Goal: Navigation & Orientation: Find specific page/section

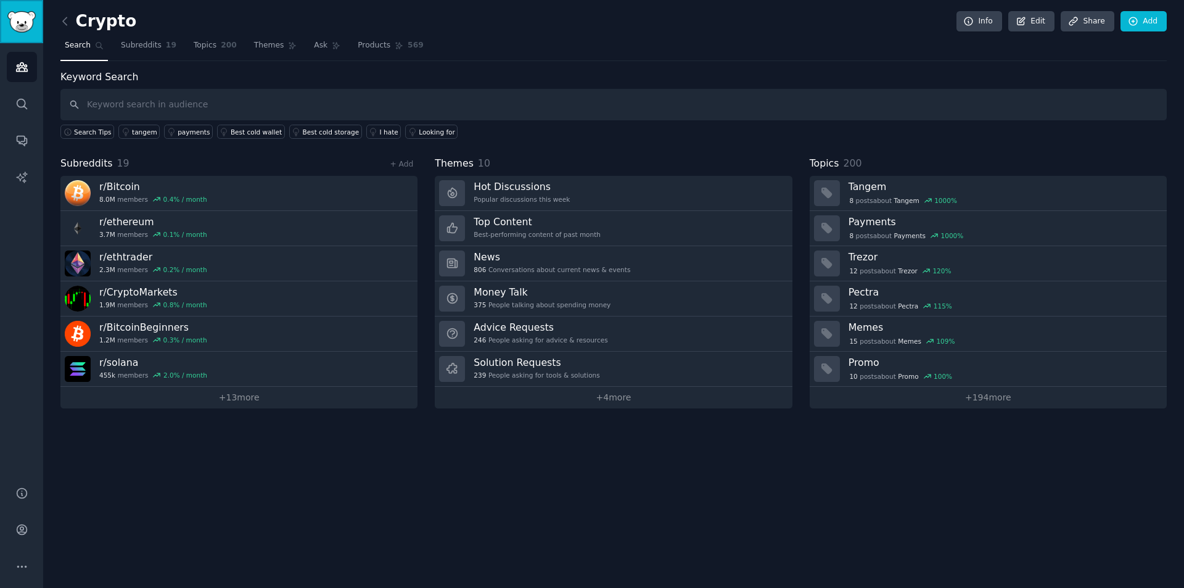
click at [14, 29] on img "Sidebar" at bounding box center [21, 22] width 28 height 22
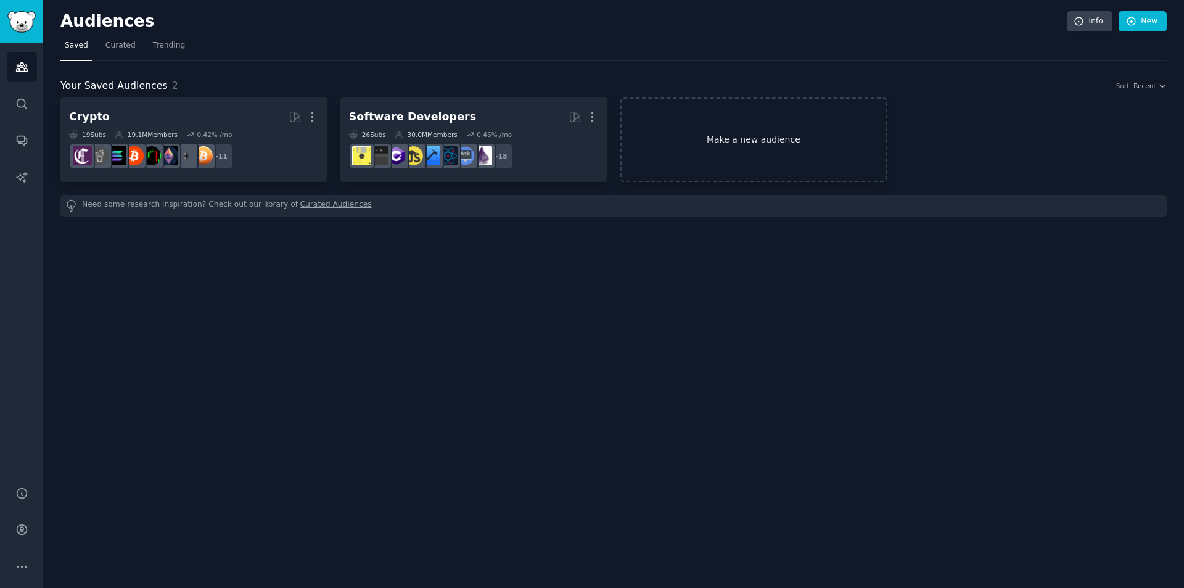
click at [684, 136] on link "Make a new audience" at bounding box center [754, 139] width 267 height 85
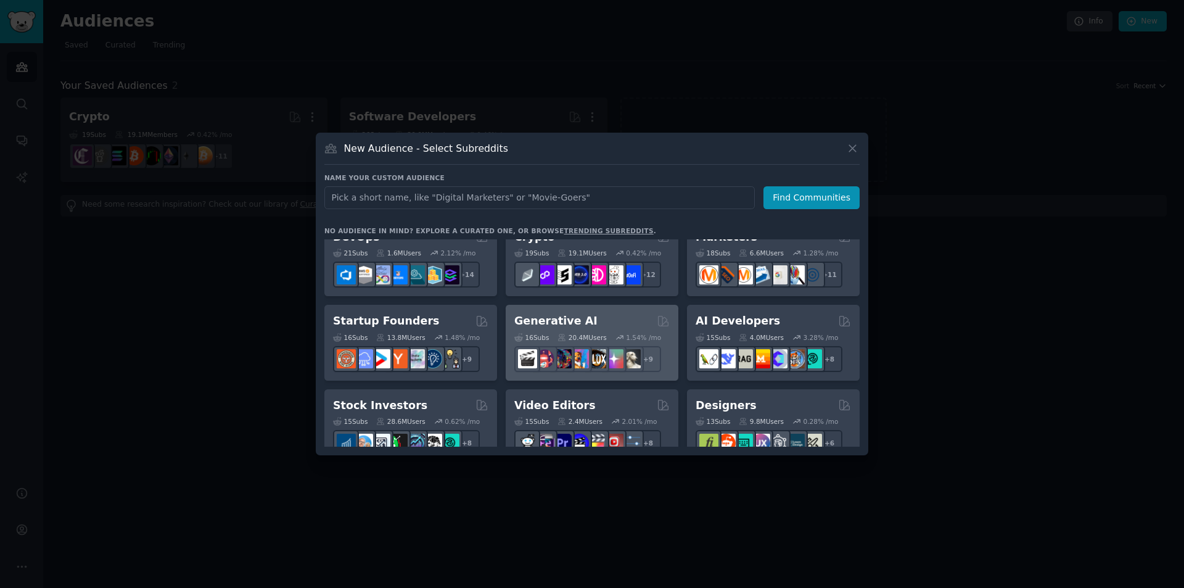
scroll to position [205, 0]
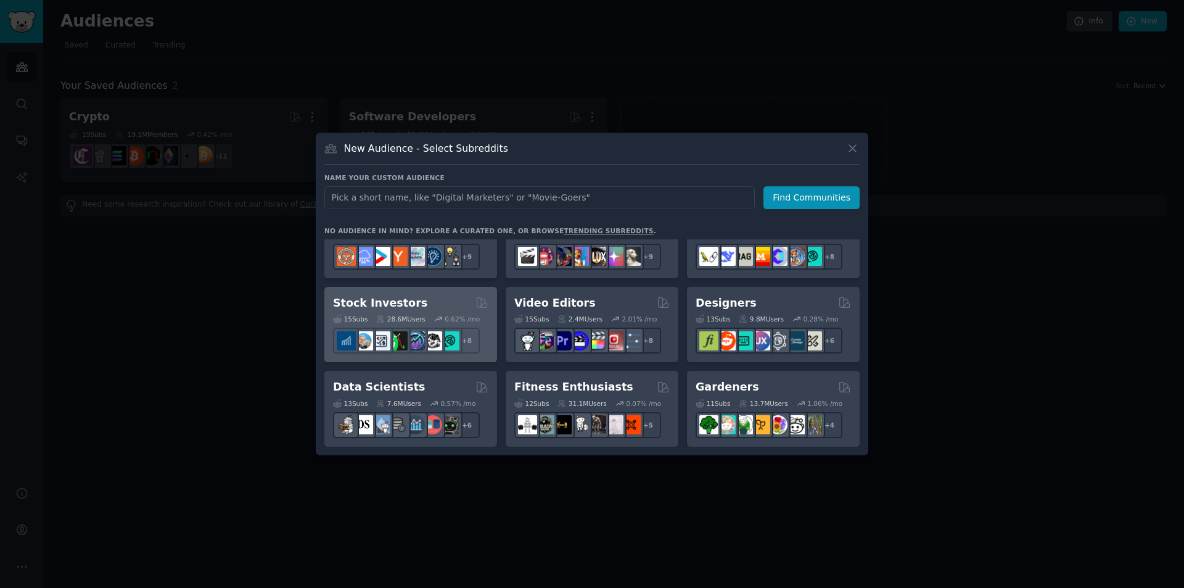
click at [413, 308] on div "Stock Investors Curated by GummySearch" at bounding box center [410, 302] width 155 height 15
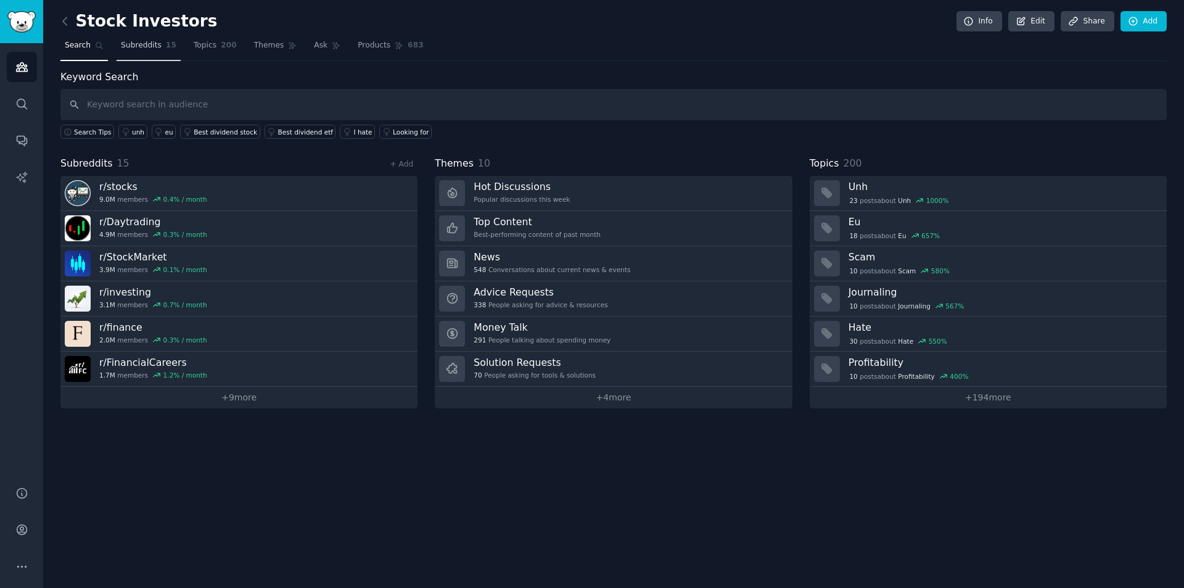
click at [124, 48] on span "Subreddits" at bounding box center [141, 45] width 41 height 11
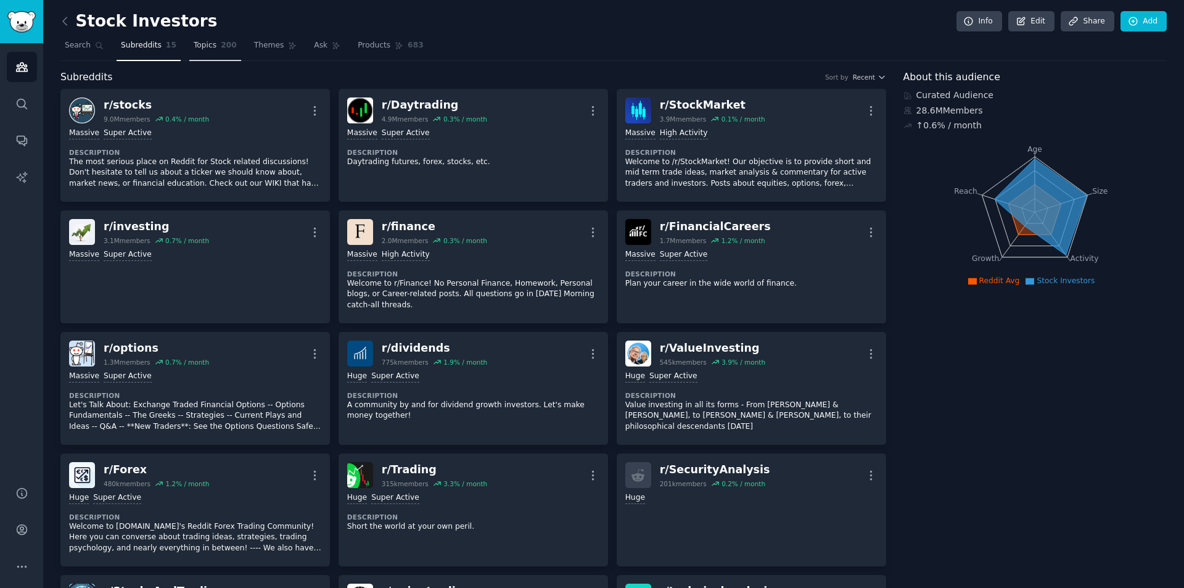
click at [200, 43] on span "Topics" at bounding box center [205, 45] width 23 height 11
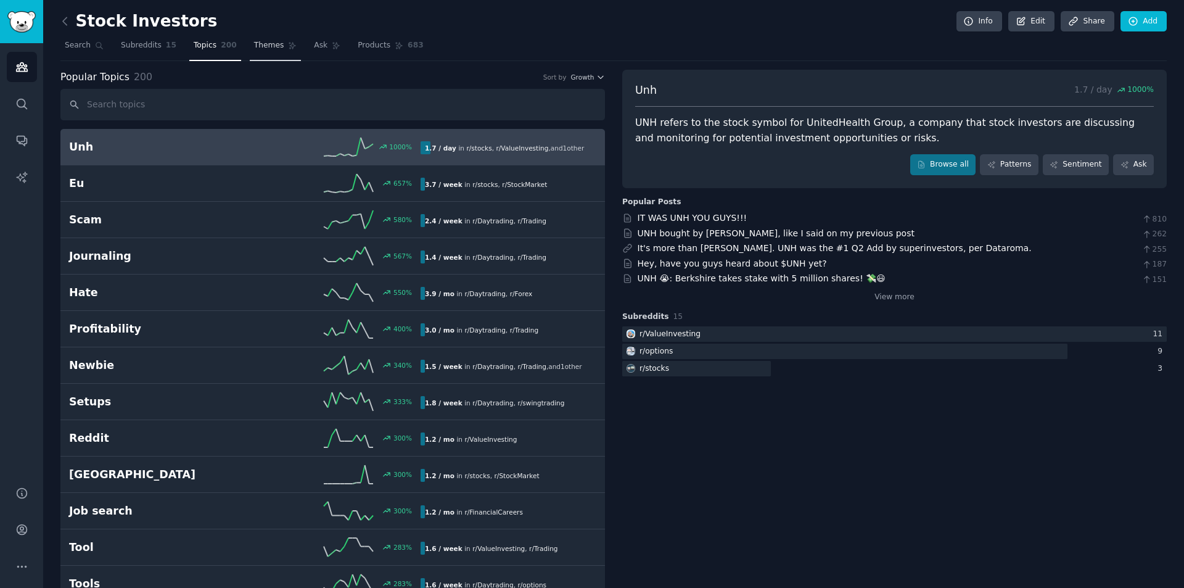
click at [263, 48] on span "Themes" at bounding box center [269, 45] width 30 height 11
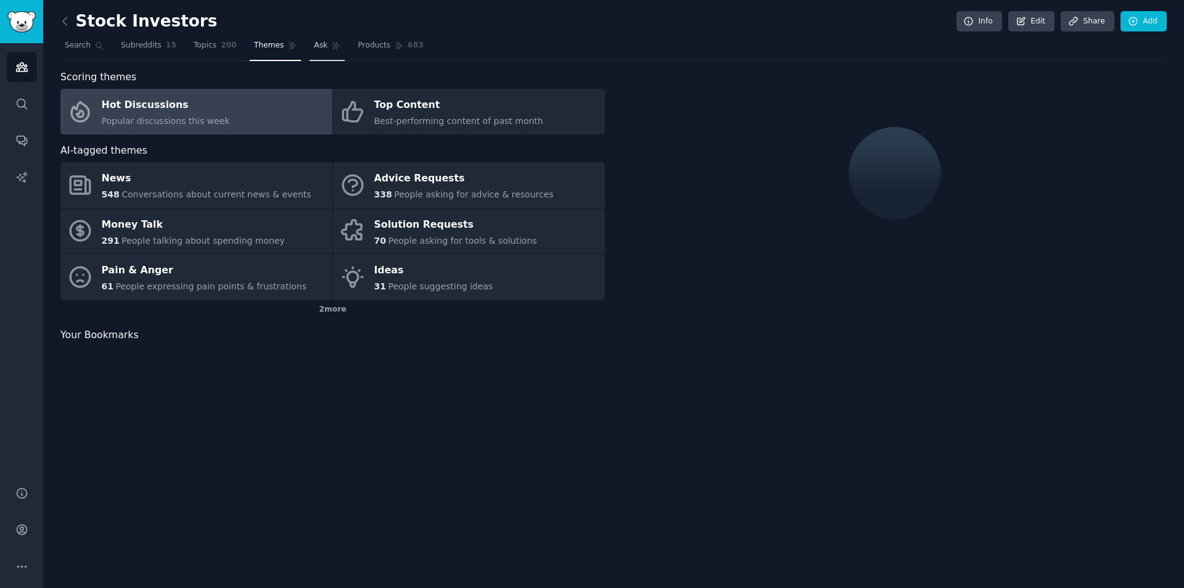
click at [310, 52] on link "Ask" at bounding box center [327, 48] width 35 height 25
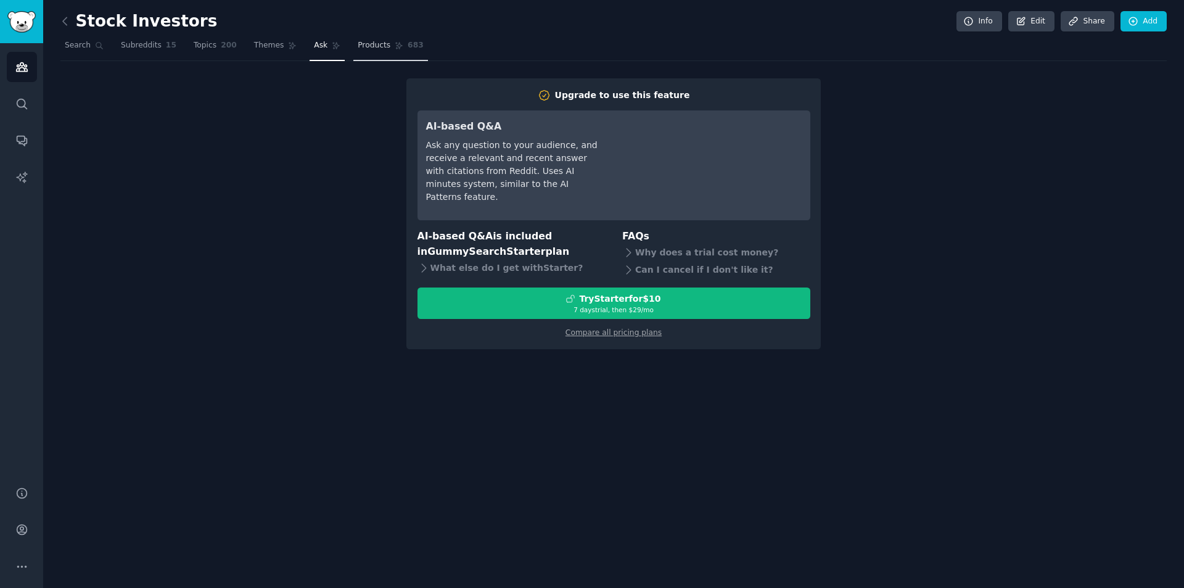
click at [358, 50] on span "Products" at bounding box center [374, 45] width 33 height 11
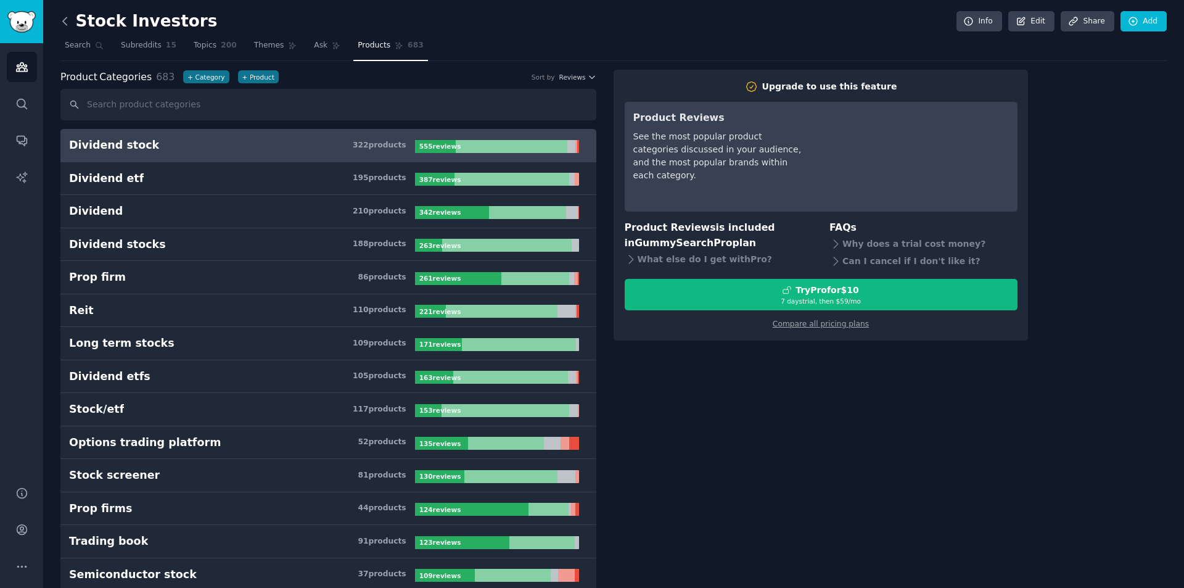
click at [68, 22] on icon at bounding box center [65, 21] width 13 height 13
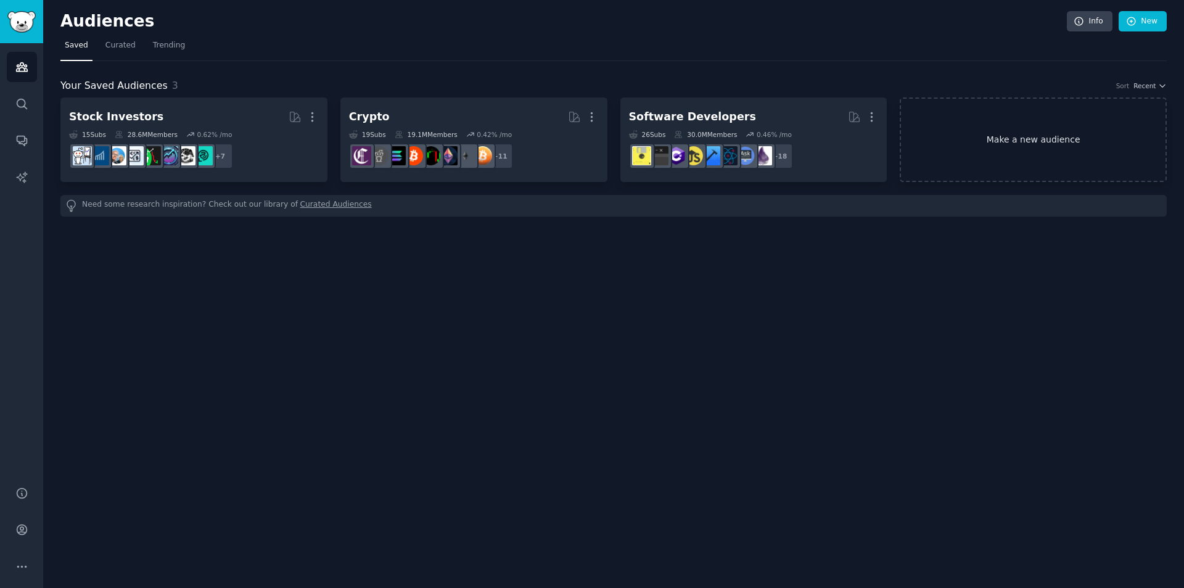
click at [1031, 138] on link "Make a new audience" at bounding box center [1033, 139] width 267 height 85
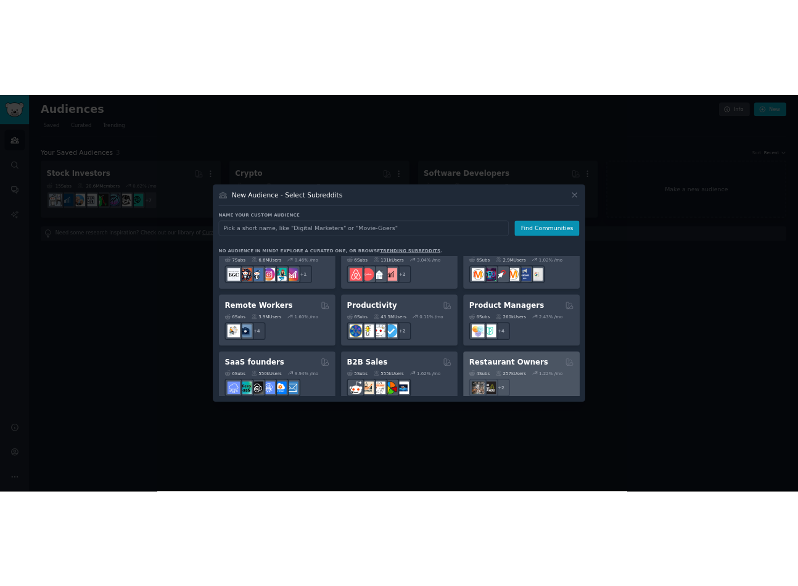
scroll to position [925, 0]
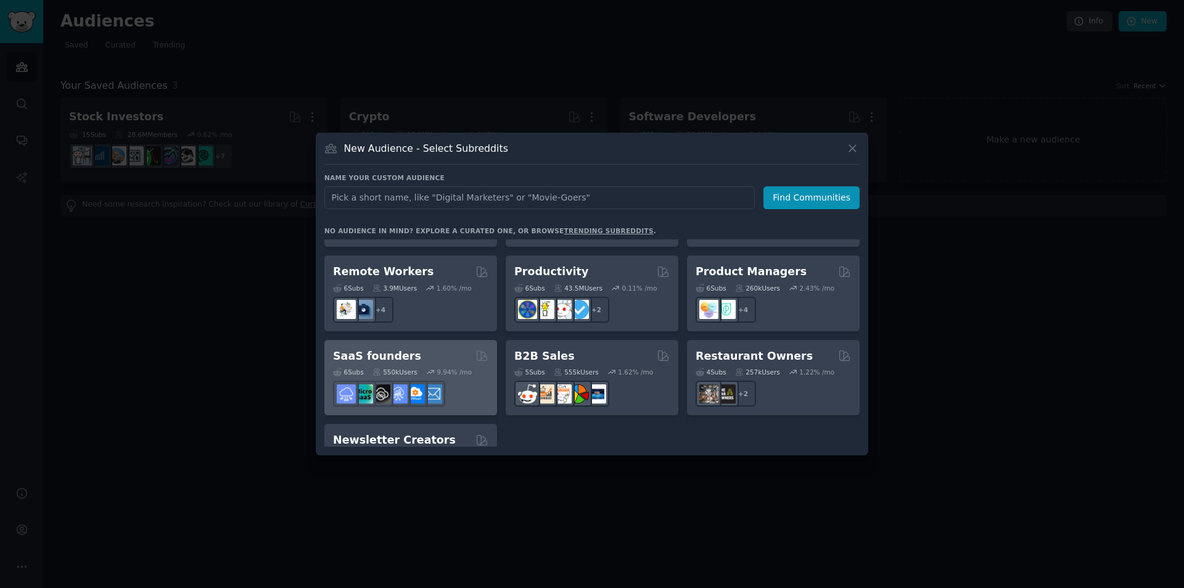
click at [439, 348] on div "SaaS founders" at bounding box center [410, 355] width 155 height 15
